Goal: Navigation & Orientation: Find specific page/section

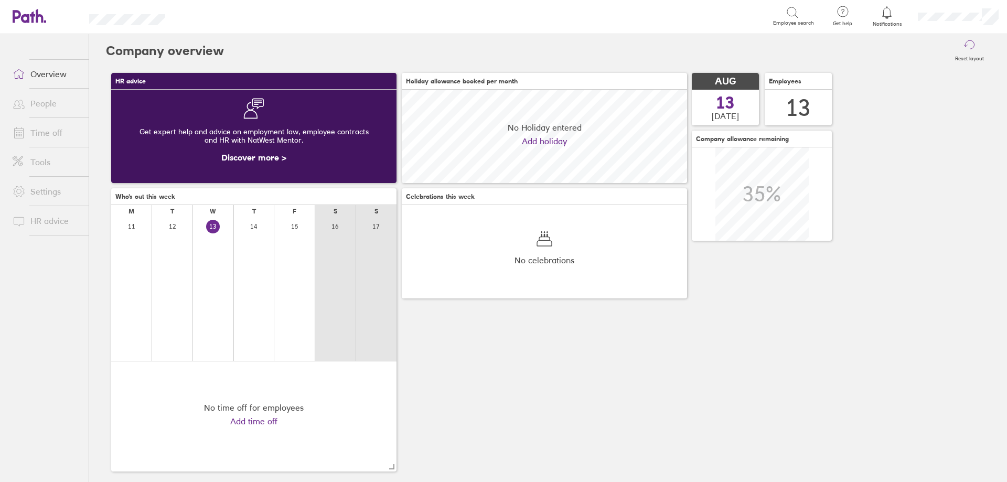
scroll to position [93, 285]
drag, startPoint x: 211, startPoint y: 123, endPoint x: 43, endPoint y: 106, distance: 169.2
click at [43, 106] on link "People" at bounding box center [46, 103] width 84 height 21
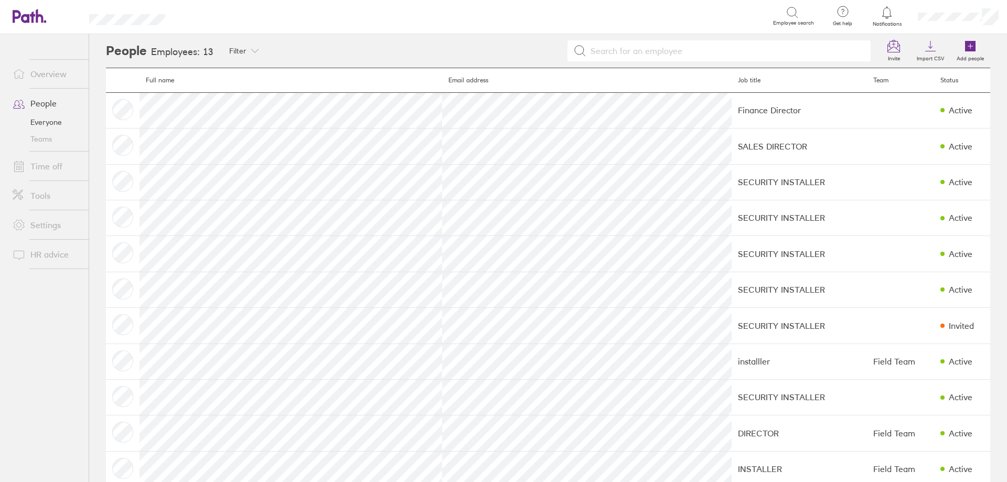
click at [49, 168] on link "Time off" at bounding box center [46, 166] width 84 height 21
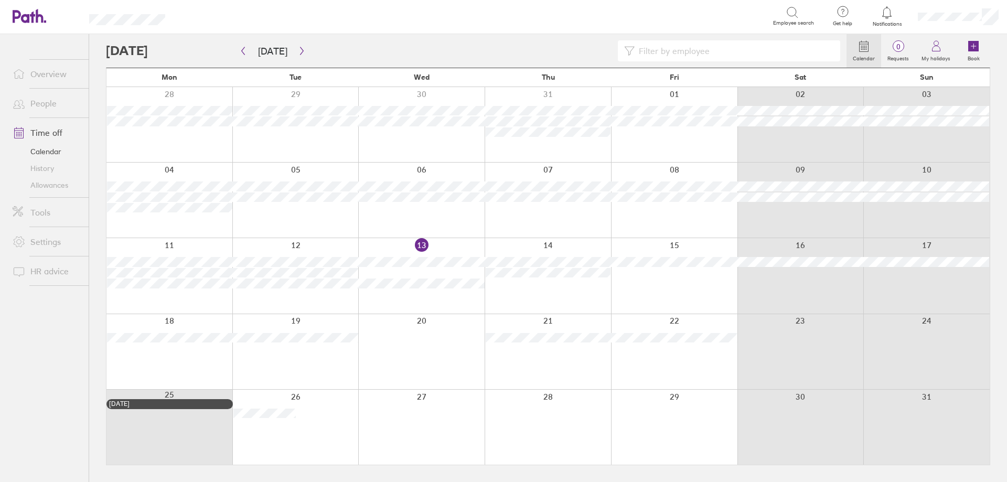
click at [42, 130] on link "Time off" at bounding box center [46, 132] width 84 height 21
